Goal: Task Accomplishment & Management: Use online tool/utility

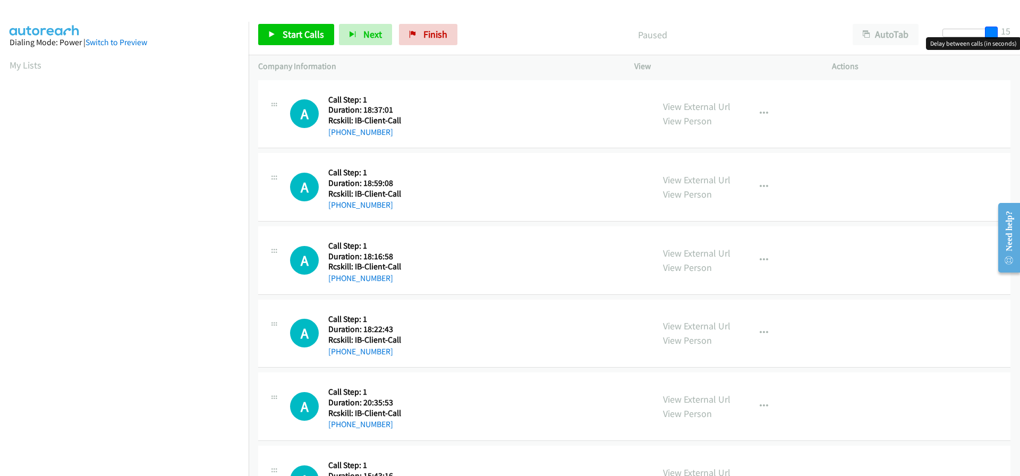
drag, startPoint x: 946, startPoint y: 33, endPoint x: 1020, endPoint y: 31, distance: 73.3
click at [1020, 31] on div "Start Calls Pause Next Finish Paused AutoTab AutoTab 15" at bounding box center [635, 34] width 772 height 41
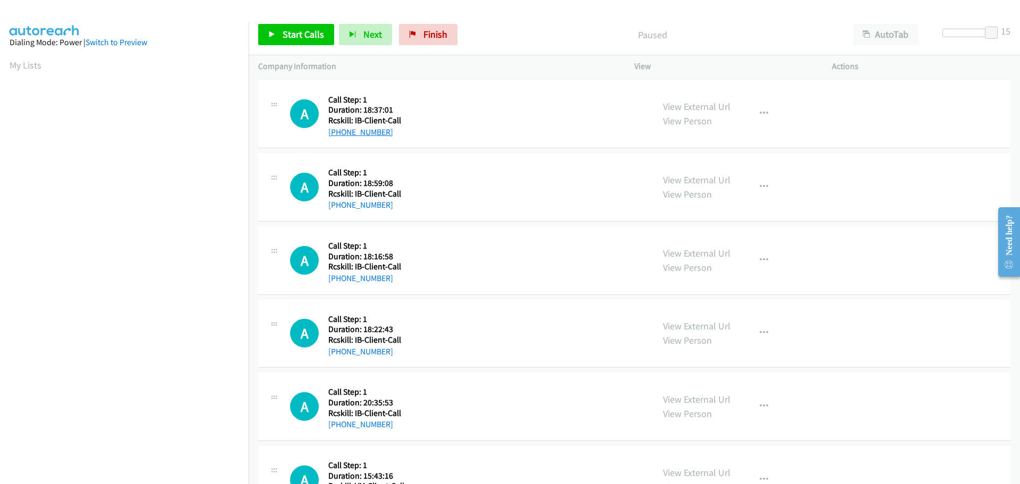
drag, startPoint x: 388, startPoint y: 131, endPoint x: 337, endPoint y: 132, distance: 51.0
click at [337, 132] on div "[PHONE_NUMBER]" at bounding box center [365, 132] width 75 height 13
copy link "[PHONE_NUMBER]"
click at [425, 110] on div "A Callback Scheduled Call Step: 1 America/New_York Duration: 18:37:01 Rcskill: …" at bounding box center [467, 114] width 354 height 49
drag, startPoint x: 392, startPoint y: 133, endPoint x: 339, endPoint y: 133, distance: 52.6
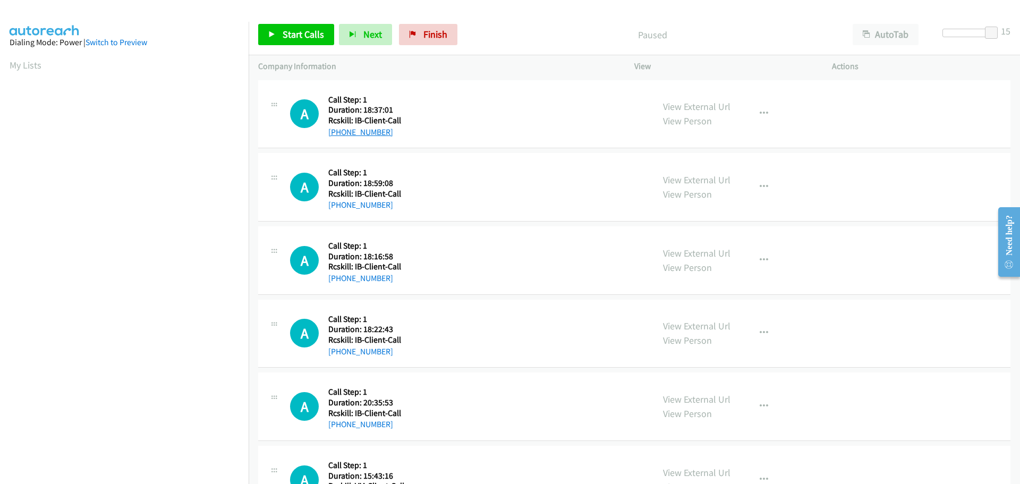
click at [339, 133] on div "[PHONE_NUMBER]" at bounding box center [365, 132] width 75 height 13
copy link "[PHONE_NUMBER]"
drag, startPoint x: 993, startPoint y: 33, endPoint x: 1006, endPoint y: 31, distance: 14.0
click at [1006, 31] on div "Start Calls Pause Next Finish Paused AutoTab AutoTab 15" at bounding box center [635, 34] width 772 height 41
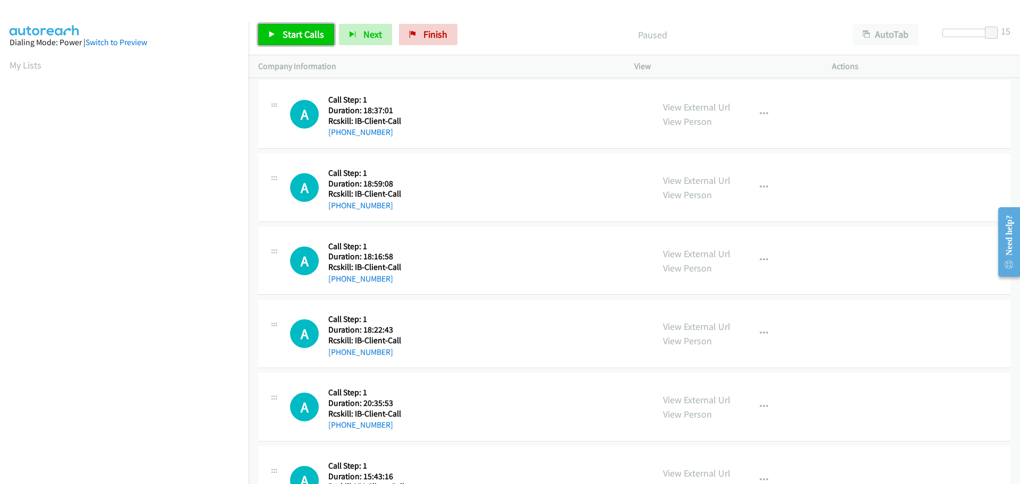
click at [274, 32] on icon at bounding box center [271, 34] width 7 height 7
click at [520, 39] on p "Started" at bounding box center [643, 35] width 379 height 14
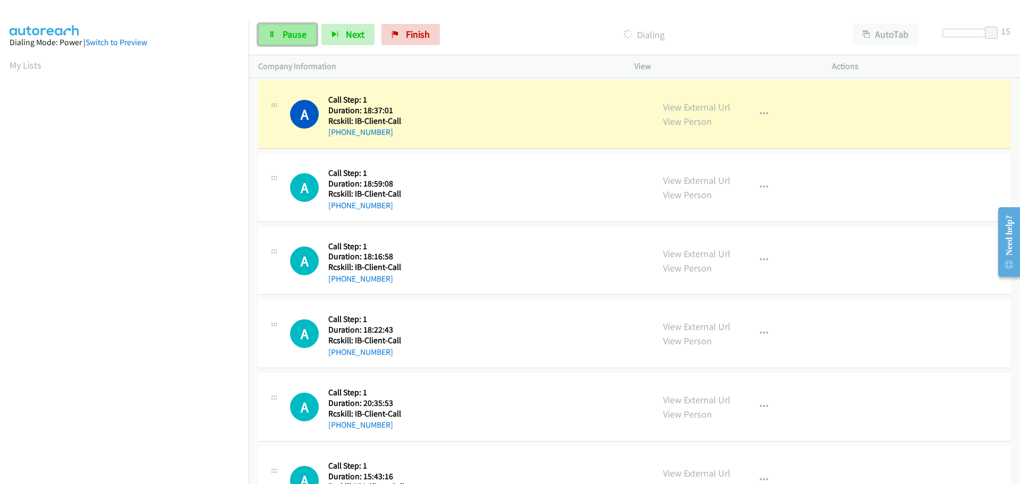
click at [280, 38] on link "Pause" at bounding box center [287, 34] width 58 height 21
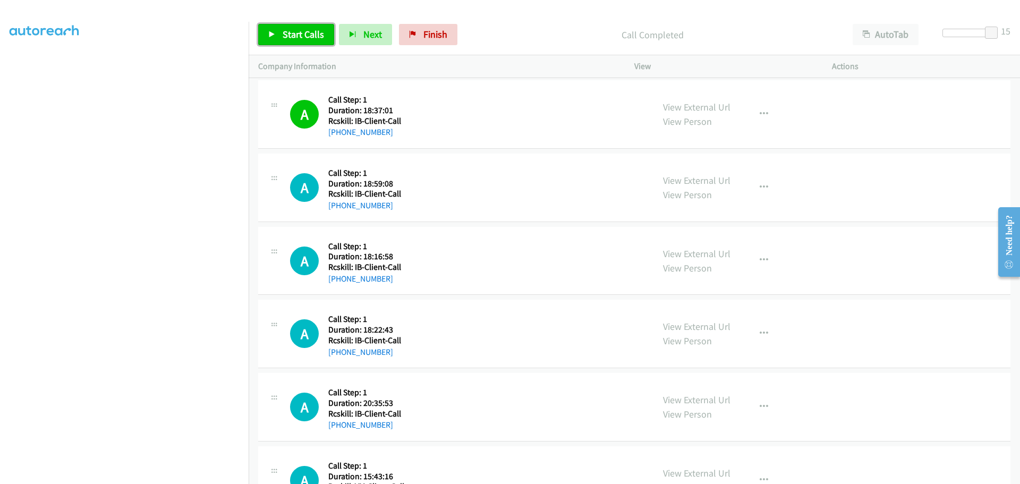
click at [291, 31] on span "Start Calls" at bounding box center [303, 34] width 41 height 12
drag, startPoint x: 361, startPoint y: 204, endPoint x: 339, endPoint y: 193, distance: 24.7
click at [344, 201] on div "[PHONE_NUMBER]" at bounding box center [365, 205] width 75 height 13
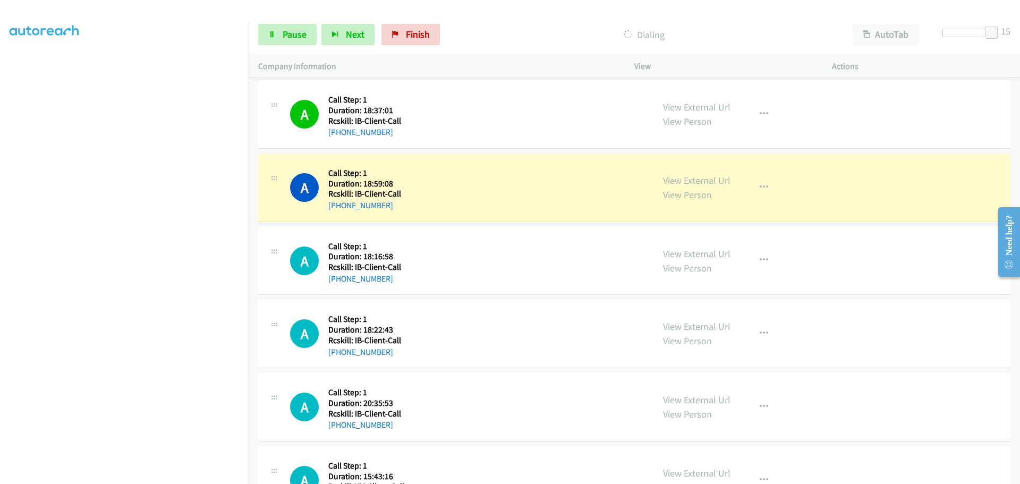
click at [400, 206] on div "[PHONE_NUMBER]" at bounding box center [365, 205] width 75 height 13
drag, startPoint x: 358, startPoint y: 205, endPoint x: 337, endPoint y: 205, distance: 20.7
click at [337, 205] on div "[PHONE_NUMBER]" at bounding box center [365, 205] width 75 height 13
copy link "[PHONE_NUMBER]"
click at [288, 29] on span "Pause" at bounding box center [295, 34] width 24 height 12
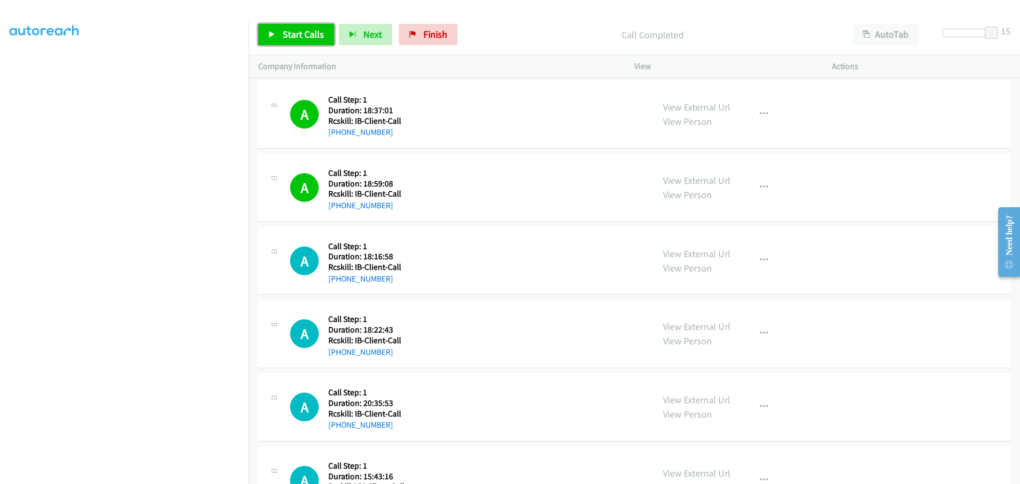
click at [284, 35] on span "Start Calls" at bounding box center [303, 34] width 41 height 12
drag, startPoint x: 391, startPoint y: 278, endPoint x: 340, endPoint y: 286, distance: 52.1
click at [340, 286] on div "A Callback Scheduled Call Step: 1 America/New_York Duration: 18:16:58 Rcskill: …" at bounding box center [634, 261] width 752 height 69
copy link "[PHONE_NUMBER]"
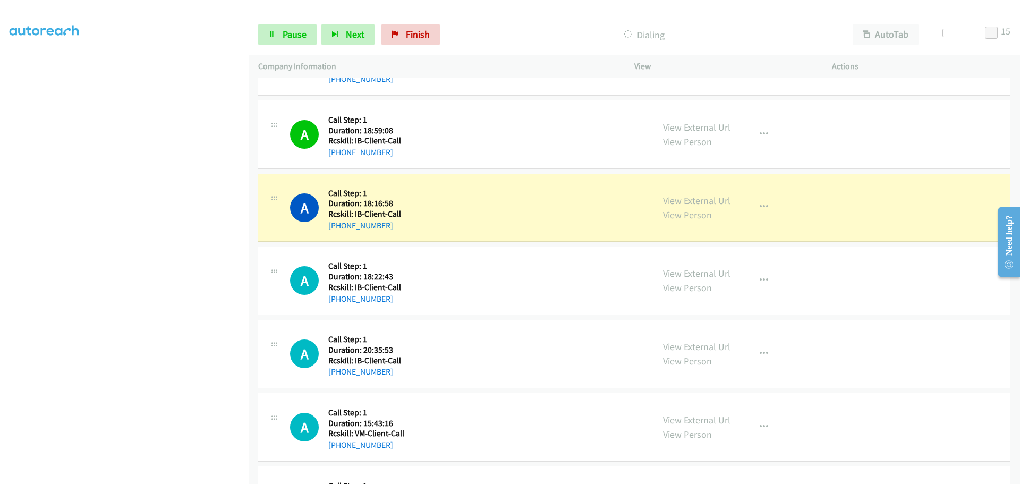
scroll to position [106, 0]
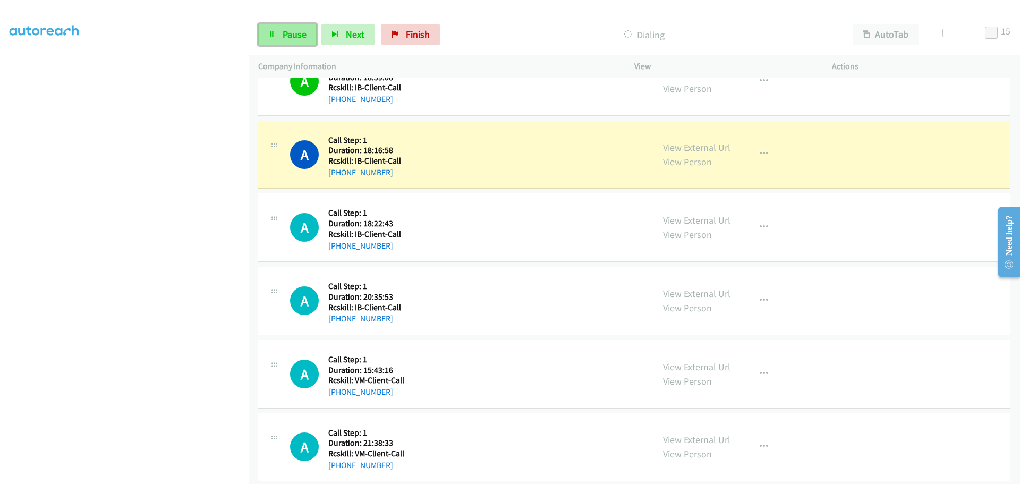
click at [284, 32] on span "Pause" at bounding box center [295, 34] width 24 height 12
drag, startPoint x: 391, startPoint y: 246, endPoint x: 340, endPoint y: 247, distance: 50.5
click at [340, 247] on div "[PHONE_NUMBER]" at bounding box center [365, 246] width 75 height 13
copy link "[PHONE_NUMBER]"
click at [295, 36] on span "Start Calls" at bounding box center [303, 34] width 41 height 12
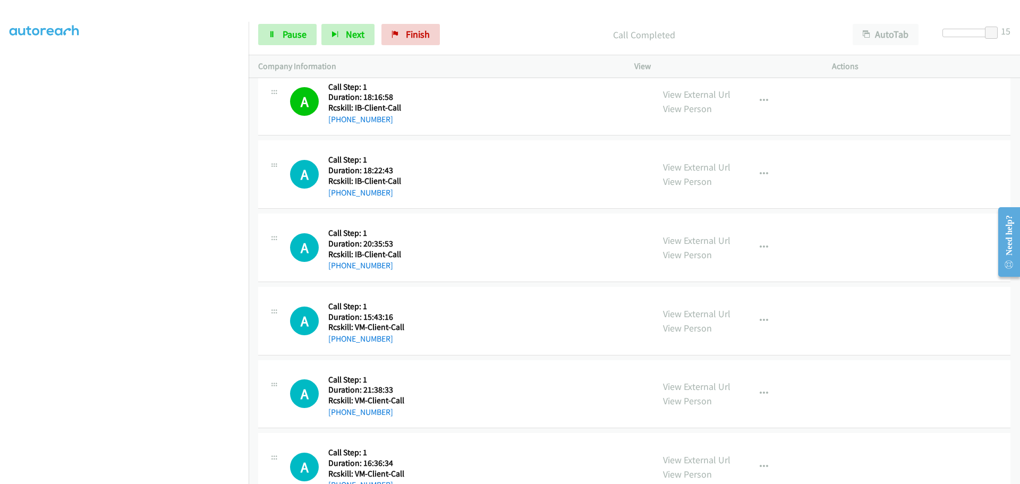
scroll to position [213, 0]
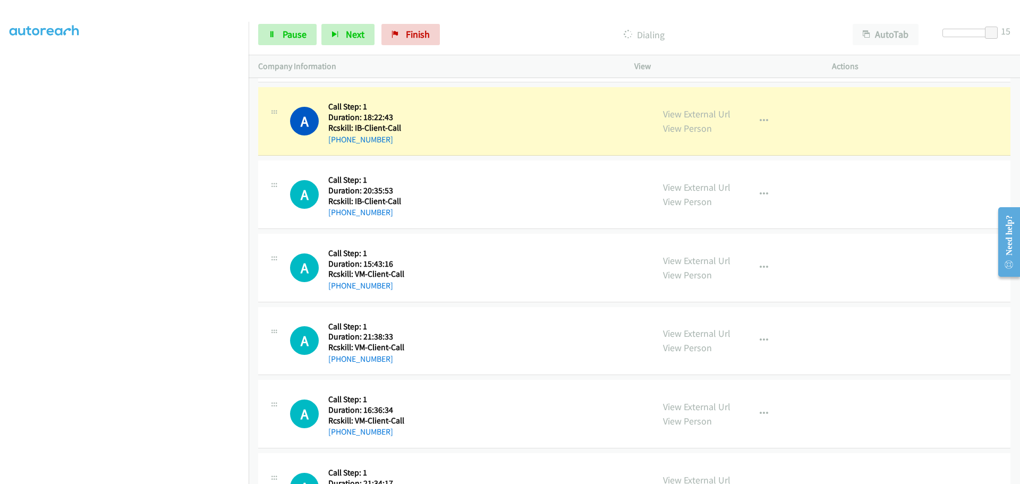
click at [486, 40] on p "Dialing" at bounding box center [643, 35] width 379 height 14
click at [296, 39] on span "Pause" at bounding box center [295, 34] width 24 height 12
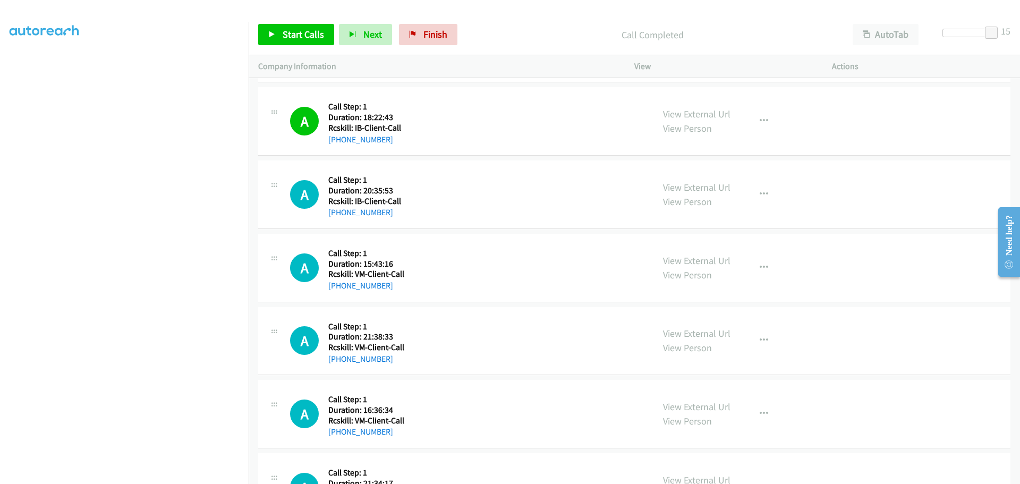
drag, startPoint x: 386, startPoint y: 216, endPoint x: 337, endPoint y: 218, distance: 48.9
click at [337, 218] on div "[PHONE_NUMBER]" at bounding box center [365, 212] width 75 height 13
copy link "[PHONE_NUMBER]"
click at [296, 34] on span "Start Calls" at bounding box center [303, 34] width 41 height 12
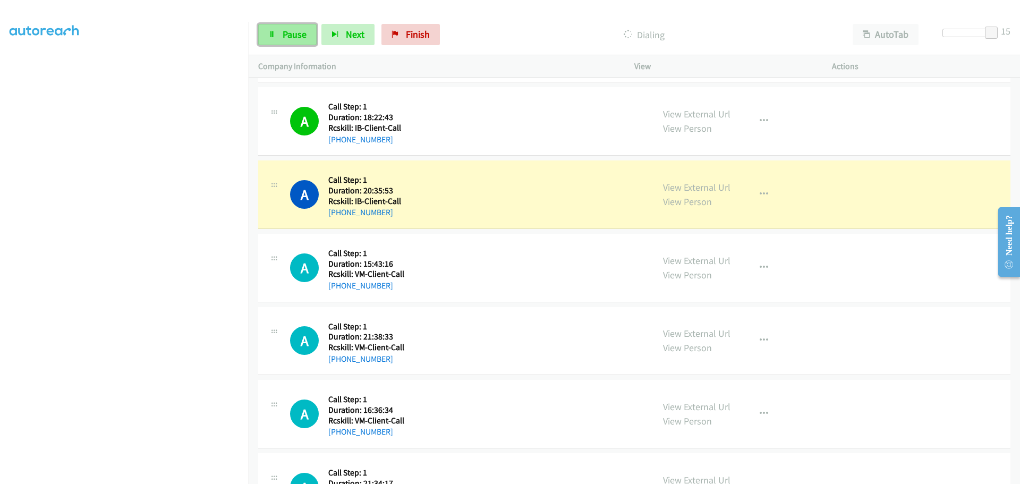
click at [294, 32] on span "Pause" at bounding box center [295, 34] width 24 height 12
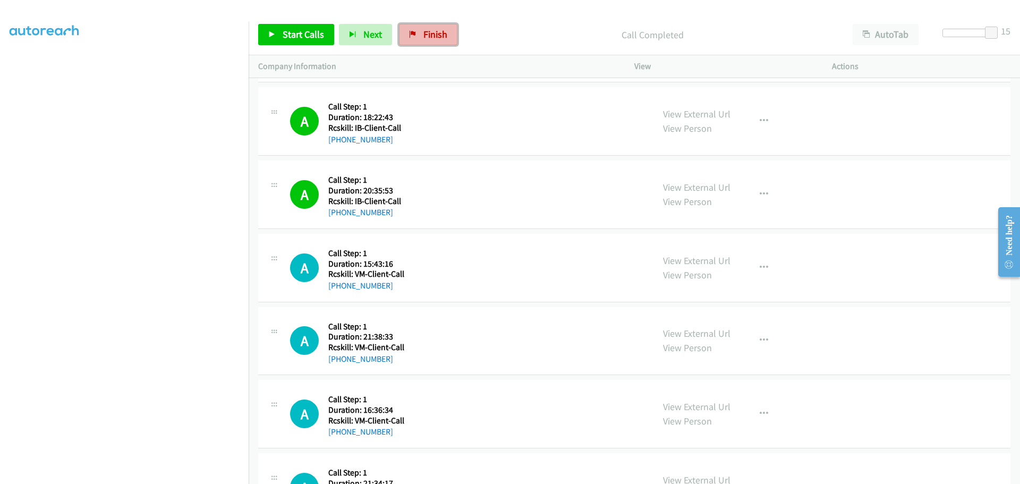
click at [436, 32] on span "Finish" at bounding box center [435, 34] width 24 height 12
